Goal: Task Accomplishment & Management: Use online tool/utility

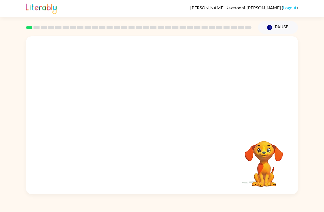
click at [269, 178] on video "Your browser must support playing .mp4 files to use Literably. Please try using…" at bounding box center [264, 159] width 55 height 55
click at [118, 123] on div at bounding box center [162, 82] width 272 height 93
click at [102, 73] on video "Your browser must support playing .mp4 files to use Literably. Please try using…" at bounding box center [162, 82] width 272 height 93
click at [179, 64] on video "Your browser must support playing .mp4 files to use Literably. Please try using…" at bounding box center [162, 82] width 272 height 93
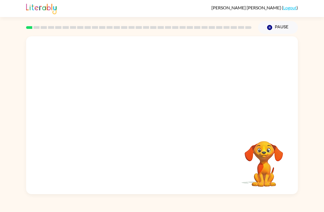
click at [176, 77] on video "Your browser must support playing .mp4 files to use Literably. Please try using…" at bounding box center [162, 82] width 272 height 93
click at [3, 122] on div "Your browser must support playing .mp4 files to use Literably. Please try using…" at bounding box center [162, 114] width 324 height 160
click at [100, 78] on video "Your browser must support playing .mp4 files to use Literably. Please try using…" at bounding box center [162, 82] width 272 height 93
click at [182, 70] on video "Your browser must support playing .mp4 files to use Literably. Please try using…" at bounding box center [162, 82] width 272 height 93
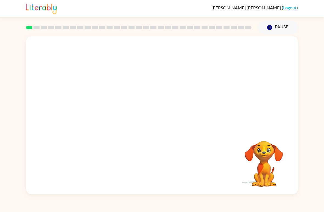
click at [283, 28] on button "Pause Pause" at bounding box center [278, 27] width 40 height 13
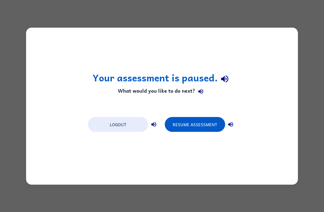
click at [194, 121] on button "Resume Assessment" at bounding box center [195, 124] width 60 height 15
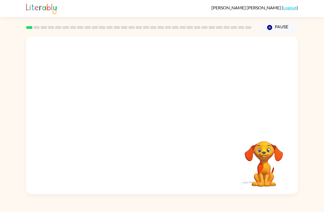
click at [285, 126] on div at bounding box center [162, 82] width 272 height 93
click at [311, 68] on div "Your browser must support playing .mp4 files to use Literably. Please try using…" at bounding box center [162, 114] width 324 height 160
click at [186, 99] on video "Your browser must support playing .mp4 files to use Literably. Please try using…" at bounding box center [162, 82] width 272 height 93
click at [164, 101] on video "Your browser must support playing .mp4 files to use Literably. Please try using…" at bounding box center [162, 82] width 272 height 93
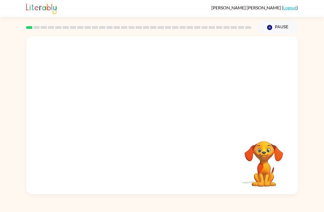
click at [223, 97] on video "Your browser must support playing .mp4 files to use Literably. Please try using…" at bounding box center [162, 82] width 272 height 93
click at [166, 115] on div at bounding box center [162, 118] width 35 height 20
click at [169, 116] on button "button" at bounding box center [162, 118] width 35 height 20
click at [169, 116] on div at bounding box center [162, 118] width 35 height 20
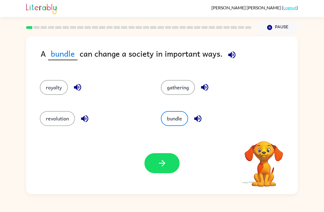
click at [58, 85] on button "royalty" at bounding box center [54, 87] width 28 height 15
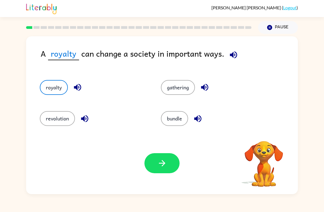
click at [236, 51] on icon "button" at bounding box center [234, 55] width 10 height 10
click at [229, 58] on icon "button" at bounding box center [234, 55] width 10 height 10
click at [264, 141] on button "button" at bounding box center [264, 134] width 14 height 14
click at [232, 58] on icon "button" at bounding box center [234, 55] width 10 height 10
click at [48, 117] on button "revolution" at bounding box center [57, 118] width 35 height 15
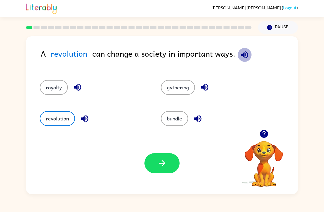
click at [244, 57] on icon "button" at bounding box center [245, 55] width 10 height 10
click at [242, 55] on icon "button" at bounding box center [244, 54] width 7 height 7
click at [243, 57] on icon "button" at bounding box center [244, 54] width 7 height 7
click at [164, 153] on button "button" at bounding box center [162, 163] width 35 height 20
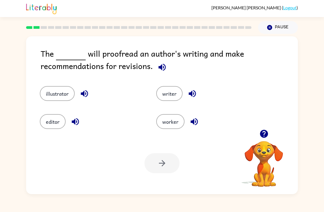
click at [162, 72] on icon "button" at bounding box center [162, 67] width 10 height 10
click at [164, 70] on icon "button" at bounding box center [162, 66] width 7 height 7
click at [163, 68] on icon "button" at bounding box center [162, 66] width 7 height 7
click at [163, 64] on icon "button" at bounding box center [162, 67] width 10 height 10
click at [164, 70] on icon "button" at bounding box center [162, 67] width 10 height 10
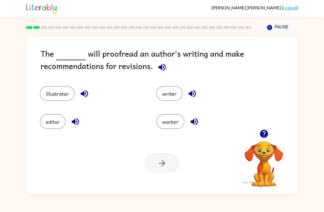
click at [164, 63] on button "button" at bounding box center [162, 67] width 14 height 14
click at [170, 95] on button "writer" at bounding box center [169, 93] width 26 height 15
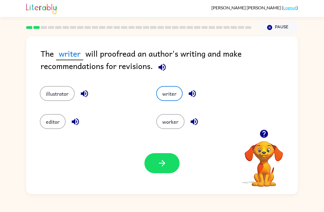
click at [170, 160] on button "button" at bounding box center [162, 163] width 35 height 20
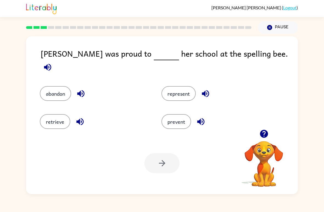
click at [182, 115] on button "prevent" at bounding box center [177, 121] width 30 height 15
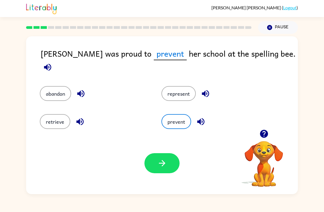
click at [179, 86] on button "represent" at bounding box center [179, 93] width 34 height 15
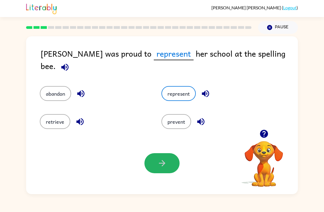
click at [167, 167] on button "button" at bounding box center [162, 163] width 35 height 20
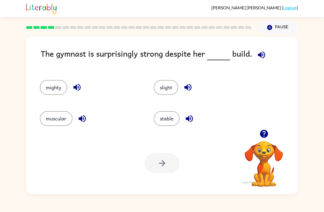
click at [46, 84] on button "mighty" at bounding box center [53, 87] width 27 height 15
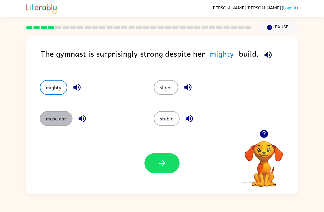
click at [48, 112] on button "muscular" at bounding box center [56, 118] width 33 height 15
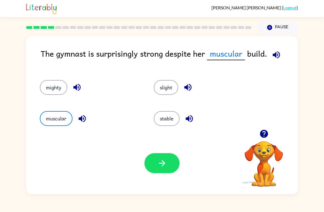
click at [171, 163] on button "button" at bounding box center [162, 163] width 35 height 20
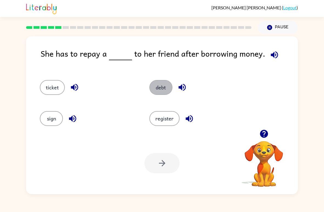
click at [167, 84] on button "debt" at bounding box center [160, 87] width 23 height 15
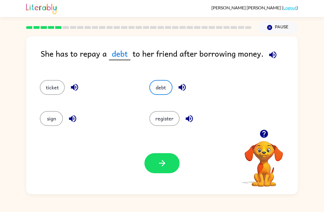
click at [165, 163] on icon "button" at bounding box center [162, 163] width 10 height 10
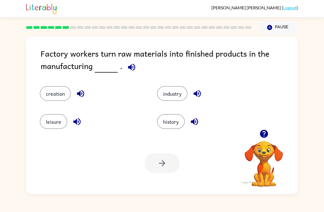
click at [179, 92] on button "industry" at bounding box center [172, 93] width 30 height 15
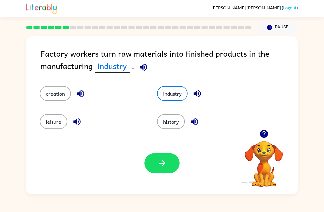
click at [182, 117] on button "history" at bounding box center [171, 121] width 28 height 15
click at [143, 68] on icon "button" at bounding box center [139, 67] width 10 height 10
click at [177, 88] on button "industry" at bounding box center [172, 93] width 30 height 15
click at [176, 115] on button "history" at bounding box center [171, 121] width 28 height 15
click at [165, 85] on div "industry" at bounding box center [205, 90] width 117 height 28
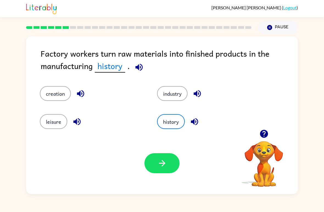
click at [170, 96] on button "industry" at bounding box center [172, 93] width 30 height 15
click at [163, 166] on icon "button" at bounding box center [162, 163] width 10 height 10
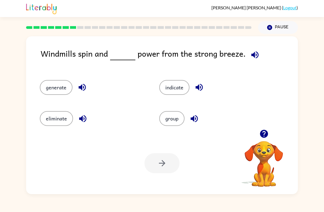
click at [52, 93] on button "generate" at bounding box center [56, 87] width 33 height 15
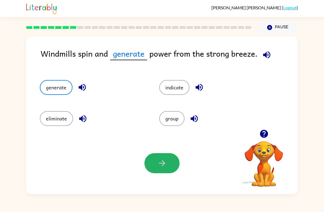
click at [162, 167] on icon "button" at bounding box center [162, 163] width 10 height 10
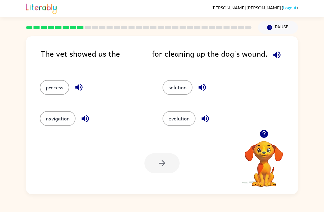
click at [51, 95] on button "process" at bounding box center [54, 87] width 29 height 15
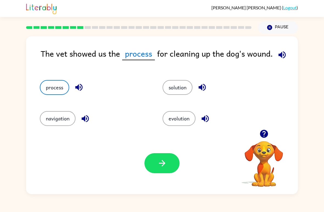
click at [165, 162] on icon "button" at bounding box center [162, 163] width 10 height 10
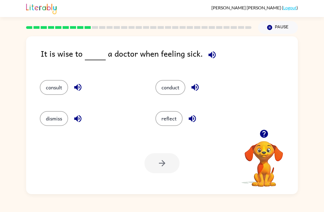
click at [54, 123] on button "dismiss" at bounding box center [54, 118] width 28 height 15
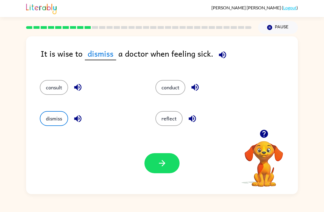
click at [163, 160] on icon "button" at bounding box center [162, 163] width 10 height 10
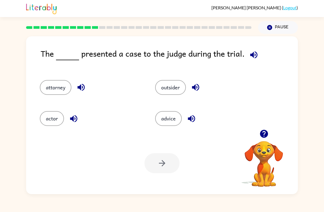
click at [253, 56] on icon "button" at bounding box center [254, 55] width 10 height 10
click at [52, 91] on button "attorney" at bounding box center [56, 87] width 32 height 15
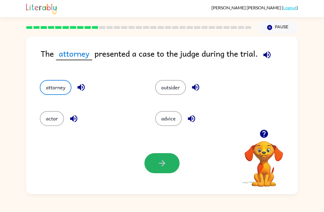
click at [168, 167] on button "button" at bounding box center [162, 163] width 35 height 20
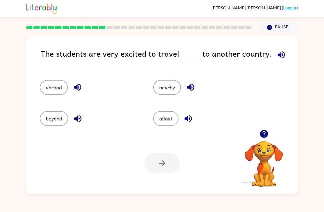
click at [51, 93] on button "abroad" at bounding box center [54, 87] width 28 height 15
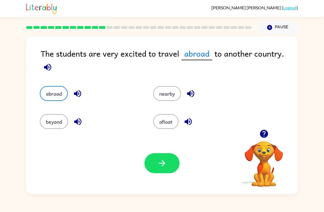
click at [82, 94] on icon "button" at bounding box center [78, 94] width 10 height 10
click at [45, 68] on icon "button" at bounding box center [47, 66] width 7 height 7
click at [83, 122] on button "button" at bounding box center [78, 122] width 14 height 14
click at [187, 94] on icon "button" at bounding box center [191, 94] width 10 height 10
click at [186, 125] on icon "button" at bounding box center [189, 122] width 10 height 10
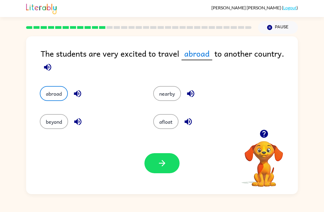
click at [191, 122] on icon "button" at bounding box center [189, 122] width 10 height 10
click at [80, 124] on icon "button" at bounding box center [77, 121] width 7 height 7
click at [193, 92] on icon "button" at bounding box center [191, 94] width 10 height 10
click at [82, 93] on icon "button" at bounding box center [78, 94] width 10 height 10
click at [188, 124] on icon "button" at bounding box center [188, 121] width 7 height 7
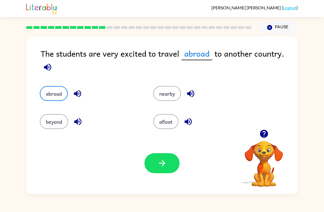
click at [76, 124] on icon "button" at bounding box center [78, 122] width 10 height 10
click at [192, 95] on icon "button" at bounding box center [191, 94] width 10 height 10
click at [74, 94] on icon "button" at bounding box center [78, 94] width 10 height 10
click at [191, 124] on icon "button" at bounding box center [188, 121] width 7 height 7
click at [194, 95] on icon "button" at bounding box center [190, 93] width 7 height 7
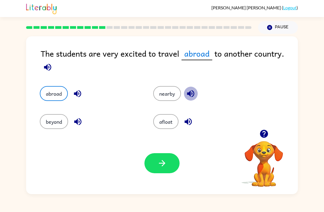
click at [77, 94] on icon "button" at bounding box center [77, 93] width 7 height 7
click at [190, 121] on icon "button" at bounding box center [188, 121] width 7 height 7
click at [81, 124] on icon "button" at bounding box center [77, 121] width 7 height 7
click at [193, 98] on icon "button" at bounding box center [191, 94] width 10 height 10
click at [80, 91] on icon "button" at bounding box center [78, 94] width 10 height 10
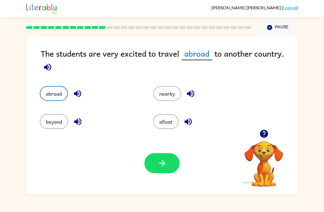
click at [188, 117] on icon "button" at bounding box center [189, 122] width 10 height 10
click at [78, 121] on icon "button" at bounding box center [78, 122] width 10 height 10
click at [196, 92] on button "button" at bounding box center [191, 94] width 14 height 14
click at [77, 92] on icon "button" at bounding box center [77, 93] width 7 height 7
click at [193, 121] on icon "button" at bounding box center [189, 122] width 10 height 10
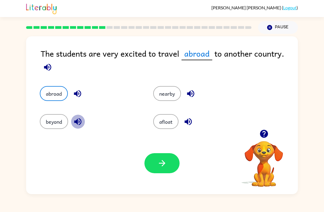
click at [75, 118] on icon "button" at bounding box center [78, 122] width 10 height 10
click at [195, 96] on icon "button" at bounding box center [191, 94] width 10 height 10
click at [73, 89] on button "button" at bounding box center [78, 94] width 14 height 14
click at [188, 124] on icon "button" at bounding box center [188, 121] width 7 height 7
click at [76, 120] on icon "button" at bounding box center [78, 122] width 10 height 10
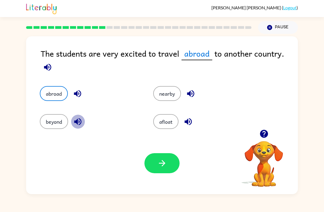
click at [192, 96] on icon "button" at bounding box center [191, 94] width 10 height 10
click at [79, 98] on icon "button" at bounding box center [78, 94] width 10 height 10
click at [190, 127] on button "button" at bounding box center [188, 122] width 14 height 14
click at [194, 98] on icon "button" at bounding box center [191, 94] width 10 height 10
click at [74, 100] on button "button" at bounding box center [78, 94] width 14 height 14
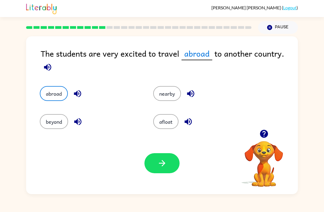
click at [77, 100] on button "button" at bounding box center [78, 94] width 14 height 14
click at [190, 121] on icon "button" at bounding box center [188, 121] width 7 height 7
click at [75, 103] on div "abroad" at bounding box center [85, 90] width 113 height 28
click at [74, 102] on div "abroad" at bounding box center [85, 90] width 113 height 28
click at [322, 185] on div "The students are very excited to travel abroad to another country. abroad nearb…" at bounding box center [162, 114] width 324 height 160
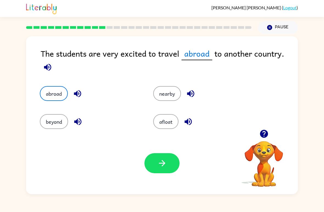
click at [188, 121] on icon "button" at bounding box center [188, 121] width 7 height 7
click at [210, 115] on div "afloat" at bounding box center [203, 121] width 101 height 15
click at [192, 92] on icon "button" at bounding box center [191, 94] width 10 height 10
click at [168, 93] on button "nearby" at bounding box center [167, 93] width 28 height 15
click at [57, 126] on button "beyond" at bounding box center [54, 121] width 28 height 15
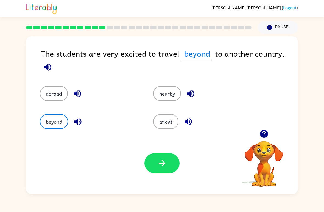
click at [165, 164] on icon "button" at bounding box center [162, 163] width 10 height 10
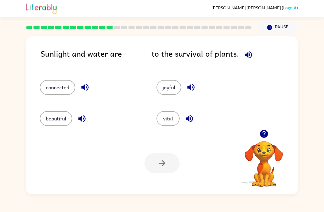
click at [56, 92] on button "connected" at bounding box center [57, 87] width 35 height 15
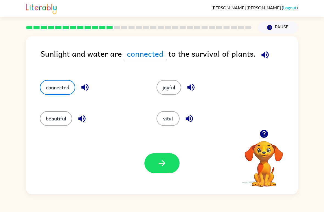
click at [164, 156] on button "button" at bounding box center [162, 163] width 35 height 20
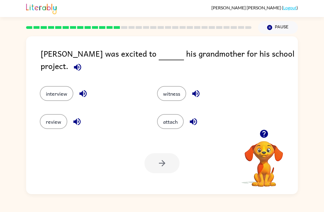
click at [59, 116] on button "review" at bounding box center [53, 121] width 27 height 15
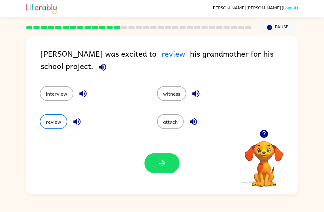
click at [57, 96] on button "interview" at bounding box center [57, 93] width 34 height 15
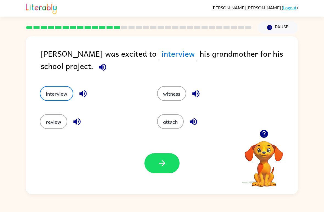
click at [168, 165] on button "button" at bounding box center [162, 163] width 35 height 20
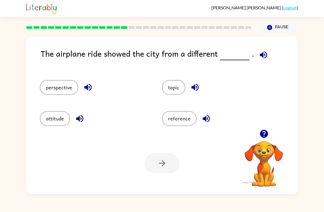
click at [54, 118] on button "attitude" at bounding box center [55, 118] width 30 height 15
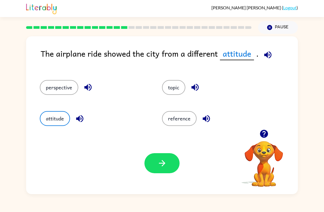
click at [68, 95] on button "perspective" at bounding box center [59, 87] width 38 height 15
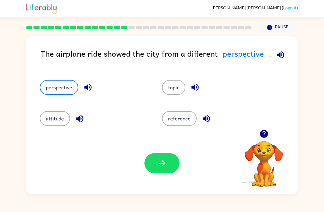
click at [86, 87] on icon "button" at bounding box center [87, 87] width 7 height 7
click at [169, 168] on button "button" at bounding box center [162, 163] width 35 height 20
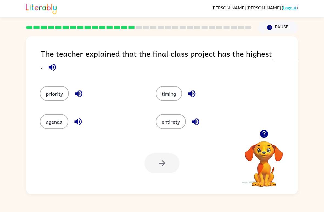
click at [170, 98] on button "timing" at bounding box center [169, 93] width 26 height 15
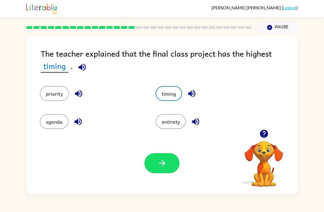
click at [174, 95] on button "timing" at bounding box center [169, 93] width 26 height 15
click at [171, 123] on button "entirety" at bounding box center [171, 121] width 30 height 15
click at [51, 123] on button "agenda" at bounding box center [54, 121] width 29 height 15
click at [58, 99] on button "priority" at bounding box center [54, 93] width 29 height 15
click at [87, 68] on icon "button" at bounding box center [87, 67] width 10 height 10
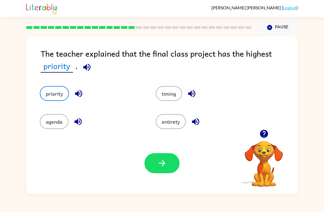
click at [167, 82] on div "timing" at bounding box center [203, 90] width 116 height 28
click at [175, 98] on button "timing" at bounding box center [169, 93] width 26 height 15
click at [177, 123] on button "entirety" at bounding box center [171, 121] width 30 height 15
click at [54, 114] on button "agenda" at bounding box center [54, 121] width 29 height 15
click at [168, 165] on button "button" at bounding box center [162, 163] width 35 height 20
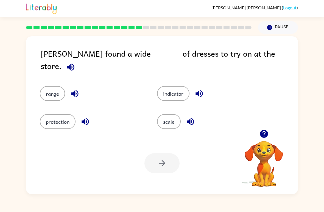
click at [49, 86] on button "range" at bounding box center [52, 93] width 25 height 15
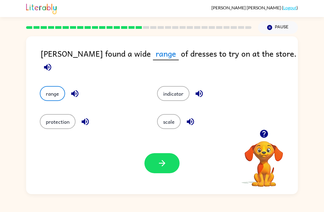
click at [186, 120] on icon "button" at bounding box center [191, 122] width 10 height 10
click at [77, 89] on icon "button" at bounding box center [75, 94] width 10 height 10
click at [83, 118] on icon "button" at bounding box center [85, 121] width 7 height 7
click at [197, 93] on button "button" at bounding box center [199, 94] width 14 height 14
click at [157, 163] on button "button" at bounding box center [162, 163] width 35 height 20
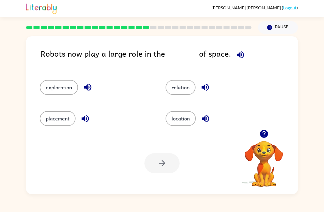
click at [185, 120] on button "location" at bounding box center [181, 118] width 30 height 15
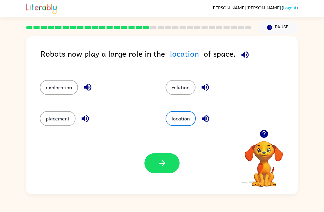
click at [161, 169] on button "button" at bounding box center [162, 163] width 35 height 20
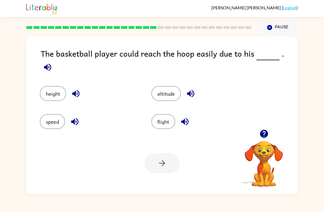
click at [41, 88] on button "height" at bounding box center [53, 93] width 26 height 15
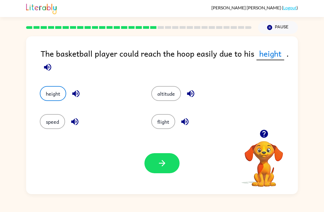
click at [163, 162] on icon "button" at bounding box center [162, 163] width 6 height 6
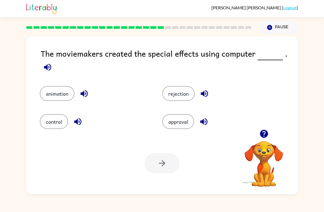
click at [178, 91] on button "rejection" at bounding box center [178, 93] width 32 height 15
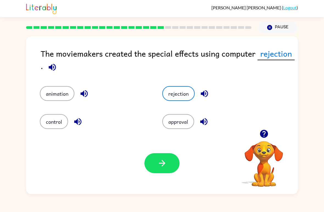
click at [206, 91] on icon "button" at bounding box center [204, 93] width 7 height 7
click at [190, 121] on button "approval" at bounding box center [178, 121] width 32 height 15
click at [205, 123] on icon "button" at bounding box center [204, 122] width 10 height 10
click at [88, 92] on icon "button" at bounding box center [84, 94] width 10 height 10
click at [77, 126] on icon "button" at bounding box center [78, 122] width 10 height 10
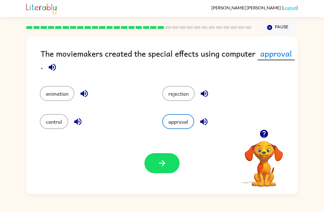
click at [62, 98] on button "animation" at bounding box center [57, 93] width 35 height 15
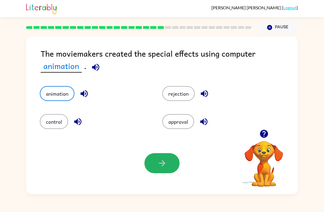
click at [163, 167] on icon "button" at bounding box center [162, 163] width 10 height 10
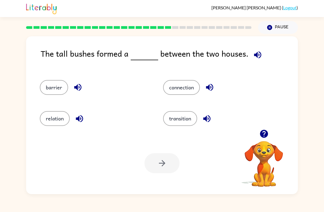
click at [43, 83] on button "barrier" at bounding box center [54, 87] width 28 height 15
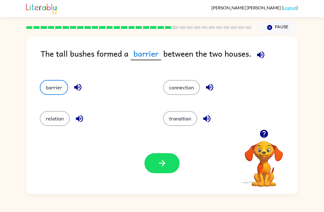
click at [82, 91] on icon "button" at bounding box center [78, 87] width 10 height 10
click at [168, 166] on button "button" at bounding box center [162, 163] width 35 height 20
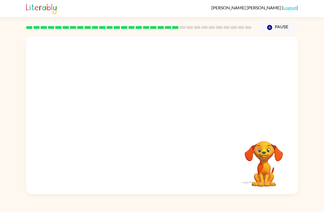
click at [204, 85] on video "Your browser must support playing .mp4 files to use Literably. Please try using…" at bounding box center [162, 82] width 272 height 93
click at [159, 123] on div at bounding box center [162, 118] width 35 height 20
click at [167, 128] on div at bounding box center [162, 118] width 35 height 20
click at [159, 124] on button "button" at bounding box center [162, 118] width 35 height 20
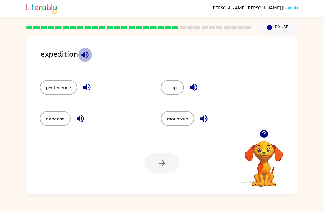
click at [91, 55] on button "button" at bounding box center [85, 55] width 14 height 14
click at [84, 89] on icon "button" at bounding box center [87, 87] width 10 height 10
click at [79, 125] on button "button" at bounding box center [80, 119] width 14 height 14
click at [52, 124] on button "expense" at bounding box center [55, 118] width 31 height 15
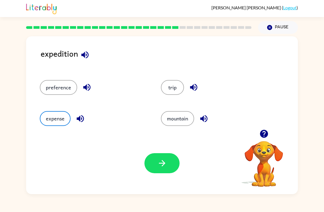
click at [156, 167] on button "button" at bounding box center [162, 163] width 35 height 20
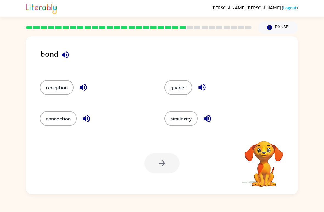
click at [63, 55] on icon "button" at bounding box center [65, 54] width 7 height 7
click at [85, 92] on icon "button" at bounding box center [84, 87] width 10 height 10
click at [85, 118] on icon "button" at bounding box center [86, 118] width 7 height 7
click at [199, 84] on icon "button" at bounding box center [202, 87] width 10 height 10
click at [207, 113] on button "button" at bounding box center [208, 119] width 14 height 14
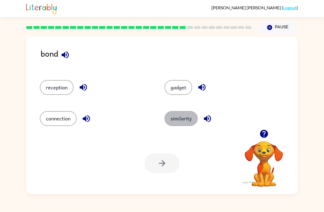
click at [179, 121] on button "similarity" at bounding box center [181, 118] width 33 height 15
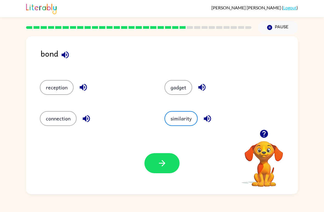
click at [45, 84] on button "reception" at bounding box center [57, 87] width 34 height 15
click at [56, 119] on button "connection" at bounding box center [58, 118] width 37 height 15
click at [158, 161] on icon "button" at bounding box center [162, 163] width 10 height 10
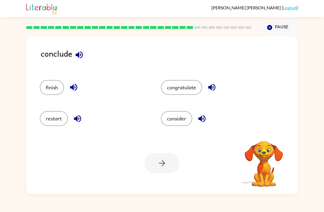
click at [77, 50] on button "button" at bounding box center [79, 55] width 14 height 14
click at [80, 51] on icon "button" at bounding box center [79, 55] width 10 height 10
click at [71, 87] on icon "button" at bounding box center [73, 87] width 7 height 7
click at [75, 121] on icon "button" at bounding box center [78, 119] width 10 height 10
click at [209, 85] on icon "button" at bounding box center [212, 87] width 10 height 10
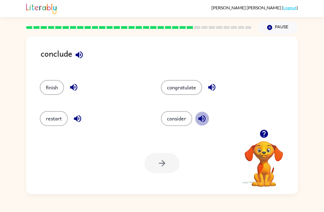
click at [203, 121] on icon "button" at bounding box center [202, 119] width 10 height 10
click at [172, 121] on button "consider" at bounding box center [176, 118] width 31 height 15
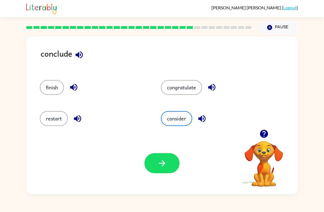
click at [150, 161] on button "button" at bounding box center [162, 163] width 35 height 20
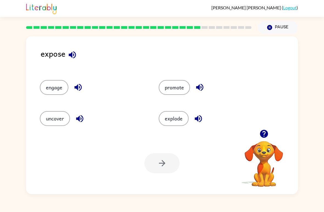
click at [70, 54] on icon "button" at bounding box center [73, 55] width 10 height 10
click at [81, 92] on icon "button" at bounding box center [78, 87] width 10 height 10
click at [81, 119] on icon "button" at bounding box center [80, 119] width 10 height 10
click at [194, 96] on div "promote" at bounding box center [207, 85] width 119 height 31
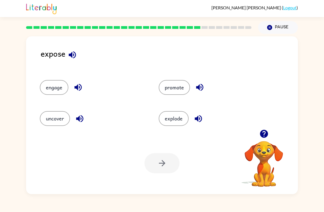
click at [200, 118] on icon "button" at bounding box center [198, 118] width 7 height 7
click at [192, 86] on div "promote" at bounding box center [212, 87] width 106 height 15
click at [200, 91] on icon "button" at bounding box center [200, 87] width 10 height 10
click at [77, 60] on button "button" at bounding box center [72, 55] width 14 height 14
click at [57, 121] on button "uncover" at bounding box center [55, 118] width 30 height 15
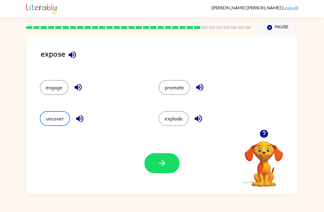
click at [82, 118] on icon "button" at bounding box center [80, 119] width 10 height 10
click at [66, 92] on button "engage" at bounding box center [54, 87] width 29 height 15
click at [56, 117] on button "uncover" at bounding box center [55, 118] width 30 height 15
click at [155, 161] on button "button" at bounding box center [162, 163] width 35 height 20
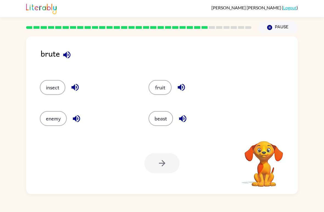
click at [70, 58] on icon "button" at bounding box center [67, 55] width 10 height 10
click at [64, 59] on icon "button" at bounding box center [67, 55] width 10 height 10
click at [185, 82] on button "button" at bounding box center [181, 87] width 14 height 14
click at [183, 122] on icon "button" at bounding box center [183, 119] width 10 height 10
click at [159, 124] on button "beast" at bounding box center [161, 118] width 24 height 15
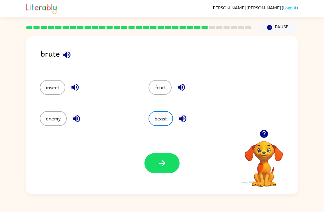
click at [168, 164] on button "button" at bounding box center [162, 163] width 35 height 20
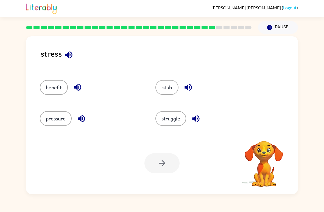
click at [63, 51] on button "button" at bounding box center [69, 55] width 14 height 14
click at [69, 54] on icon "button" at bounding box center [68, 54] width 7 height 7
click at [68, 55] on icon "button" at bounding box center [68, 54] width 7 height 7
click at [70, 55] on icon "button" at bounding box center [69, 55] width 10 height 10
click at [82, 93] on button "button" at bounding box center [78, 87] width 14 height 14
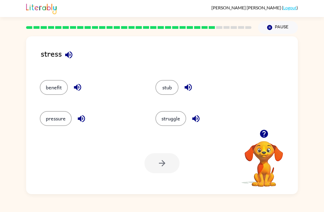
click at [83, 120] on icon "button" at bounding box center [82, 119] width 10 height 10
click at [180, 83] on div "stub" at bounding box center [207, 87] width 103 height 15
click at [186, 90] on icon "button" at bounding box center [189, 87] width 10 height 10
click at [56, 113] on button "pressure" at bounding box center [56, 118] width 32 height 15
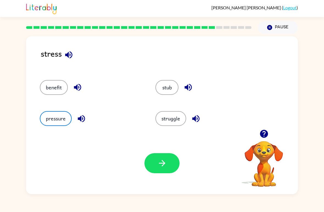
click at [175, 163] on button "button" at bounding box center [162, 163] width 35 height 20
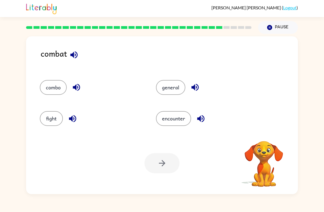
click at [72, 60] on icon "button" at bounding box center [74, 55] width 10 height 10
click at [76, 58] on icon "button" at bounding box center [73, 54] width 7 height 7
click at [80, 89] on icon "button" at bounding box center [77, 87] width 10 height 10
click at [75, 121] on icon "button" at bounding box center [72, 118] width 7 height 7
click at [43, 121] on button "fight" at bounding box center [51, 118] width 23 height 15
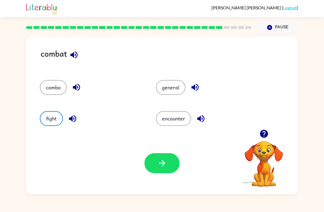
click at [160, 163] on icon "button" at bounding box center [162, 163] width 6 height 6
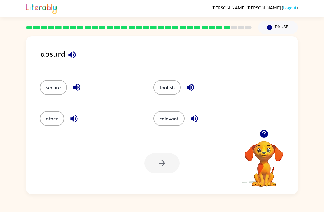
click at [68, 56] on icon "button" at bounding box center [72, 55] width 10 height 10
click at [74, 89] on icon "button" at bounding box center [76, 87] width 7 height 7
click at [74, 118] on icon "button" at bounding box center [74, 119] width 10 height 10
click at [202, 92] on div "foolish" at bounding box center [204, 87] width 101 height 15
click at [194, 92] on icon "button" at bounding box center [191, 87] width 10 height 10
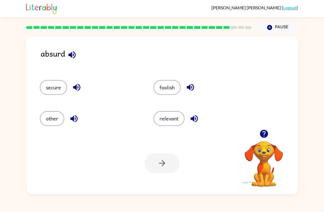
click at [193, 87] on icon "button" at bounding box center [191, 87] width 10 height 10
click at [197, 106] on div "relevant" at bounding box center [200, 116] width 114 height 31
click at [199, 115] on icon "button" at bounding box center [195, 119] width 10 height 10
click at [196, 117] on icon "button" at bounding box center [195, 119] width 10 height 10
click at [191, 121] on icon "button" at bounding box center [195, 119] width 10 height 10
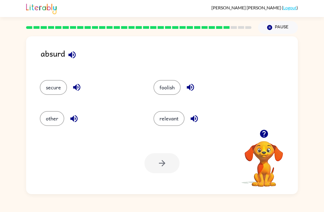
click at [194, 112] on button "button" at bounding box center [194, 119] width 14 height 14
click at [52, 86] on button "secure" at bounding box center [53, 87] width 27 height 15
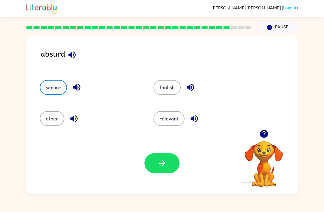
click at [46, 115] on button "other" at bounding box center [52, 118] width 24 height 15
click at [170, 115] on button "relevant" at bounding box center [169, 118] width 31 height 15
click at [157, 163] on button "button" at bounding box center [162, 163] width 35 height 20
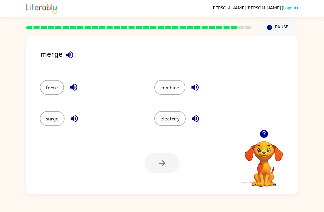
click at [71, 54] on icon "button" at bounding box center [69, 54] width 7 height 7
click at [193, 86] on icon "button" at bounding box center [195, 87] width 10 height 10
click at [173, 87] on button "combine" at bounding box center [169, 87] width 31 height 15
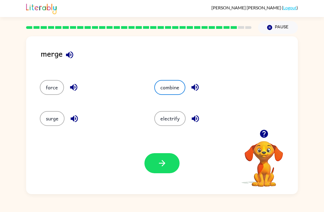
click at [172, 155] on button "button" at bounding box center [162, 163] width 35 height 20
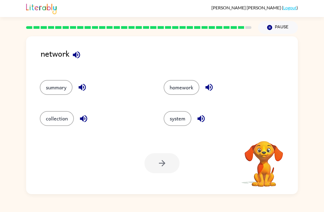
click at [82, 57] on button "button" at bounding box center [77, 55] width 14 height 14
click at [87, 124] on button "button" at bounding box center [84, 119] width 14 height 14
click at [209, 85] on icon "button" at bounding box center [209, 87] width 10 height 10
click at [203, 117] on icon "button" at bounding box center [201, 119] width 10 height 10
click at [181, 116] on button "system" at bounding box center [178, 118] width 28 height 15
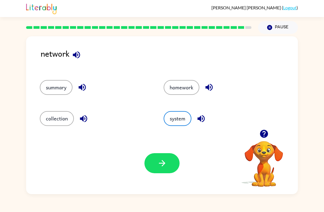
click at [161, 173] on button "button" at bounding box center [162, 163] width 35 height 20
